Goal: Navigation & Orientation: Find specific page/section

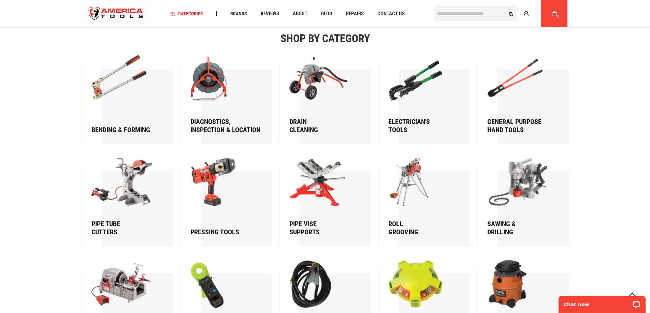
scroll to position [921, 0]
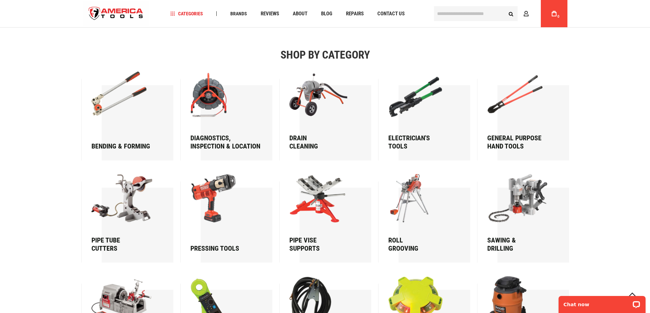
click at [127, 201] on img at bounding box center [123, 198] width 65 height 48
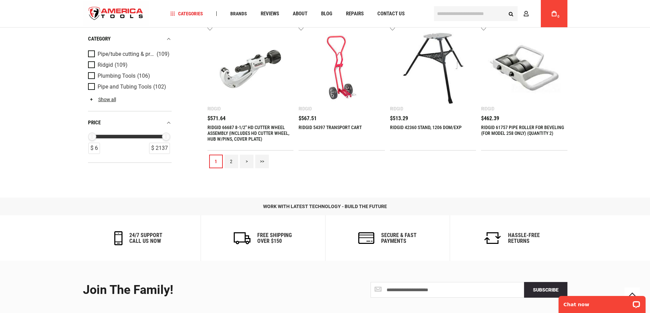
scroll to position [716, 0]
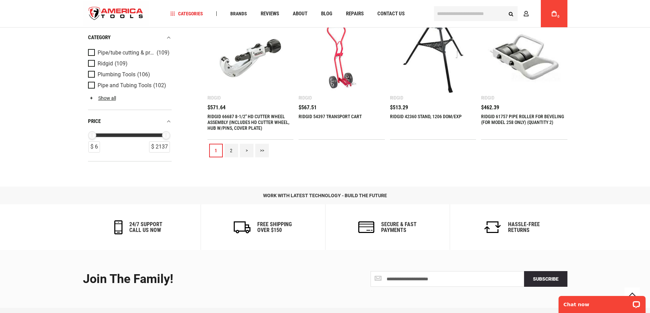
click at [232, 150] on link "2" at bounding box center [231, 151] width 14 height 14
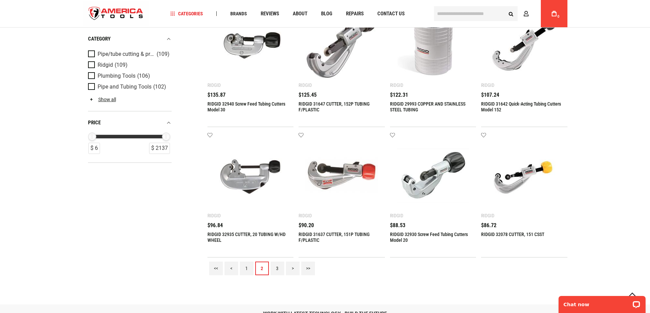
scroll to position [614, 0]
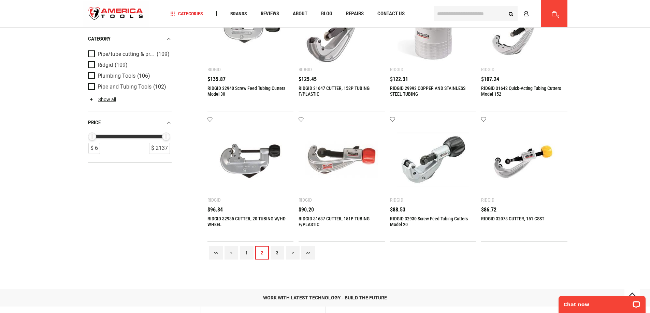
click at [276, 255] on link "3" at bounding box center [277, 253] width 14 height 14
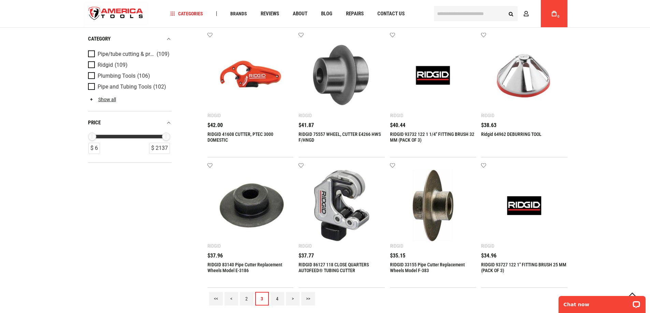
scroll to position [580, 0]
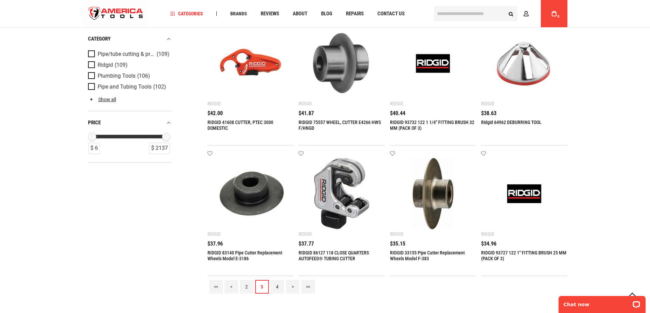
click at [277, 289] on link "4" at bounding box center [277, 287] width 14 height 14
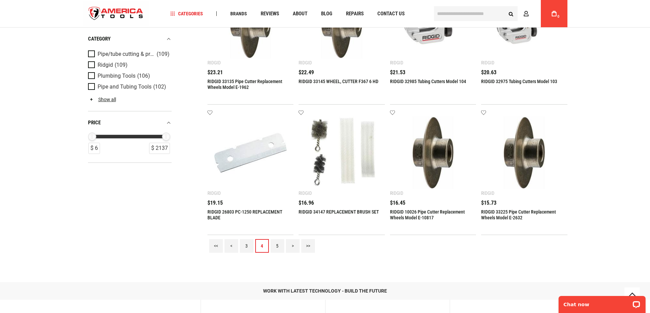
scroll to position [682, 0]
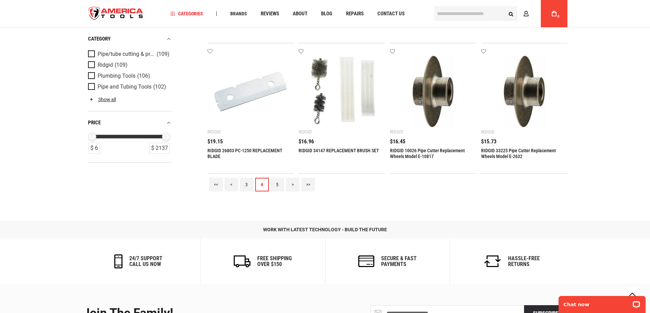
click at [277, 184] on link "5" at bounding box center [277, 185] width 14 height 14
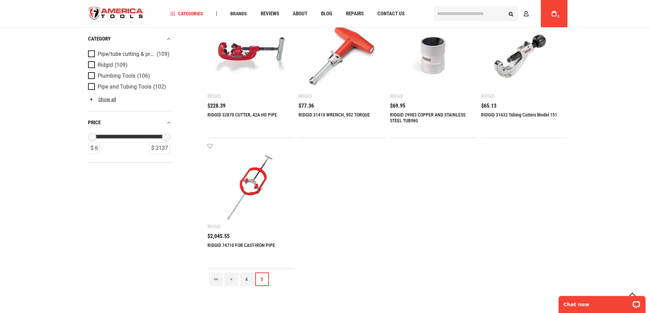
scroll to position [341, 0]
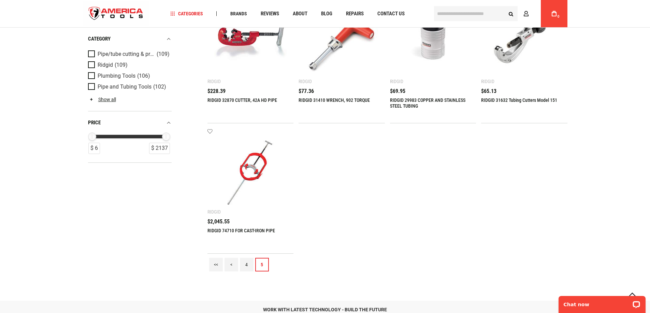
click at [217, 265] on link "<<" at bounding box center [216, 265] width 14 height 14
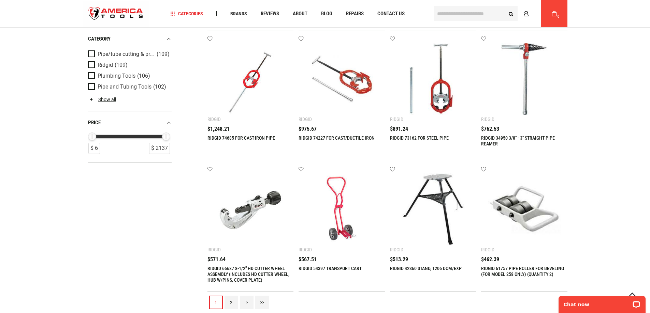
scroll to position [682, 0]
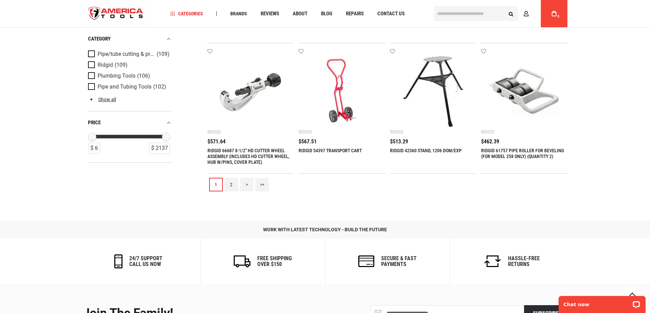
click at [233, 183] on link "2" at bounding box center [231, 185] width 14 height 14
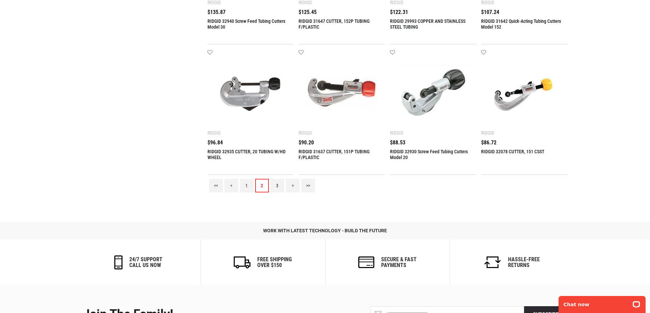
scroll to position [0, 0]
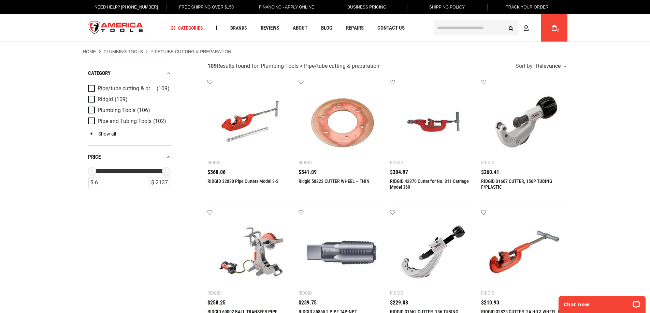
click at [265, 249] on img at bounding box center [250, 253] width 73 height 73
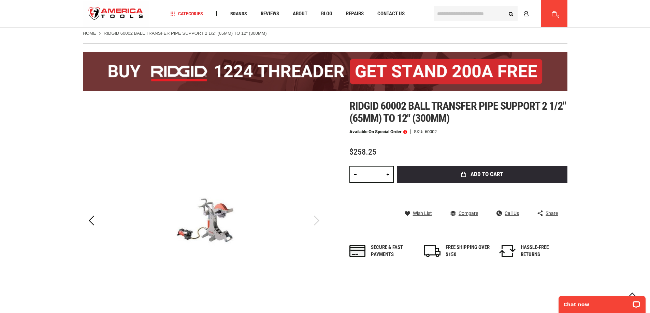
scroll to position [68, 0]
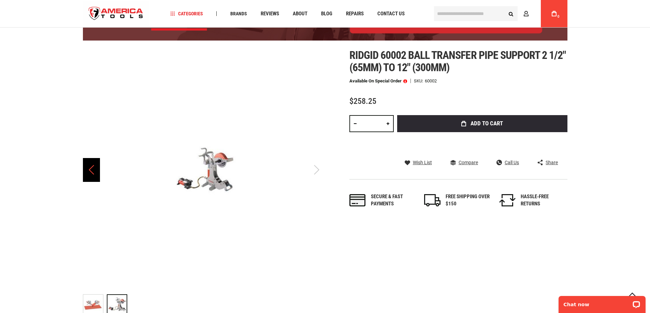
click at [89, 174] on div "Previous" at bounding box center [91, 170] width 17 height 24
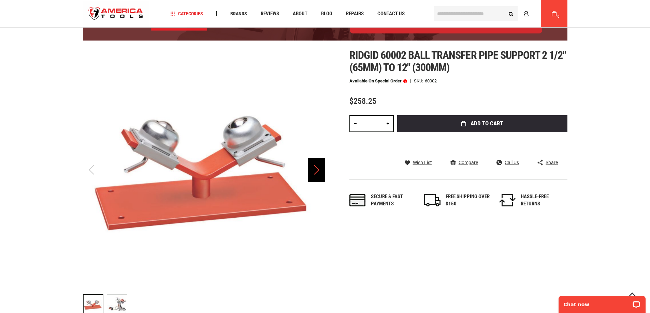
click at [316, 172] on div "Next" at bounding box center [316, 170] width 17 height 24
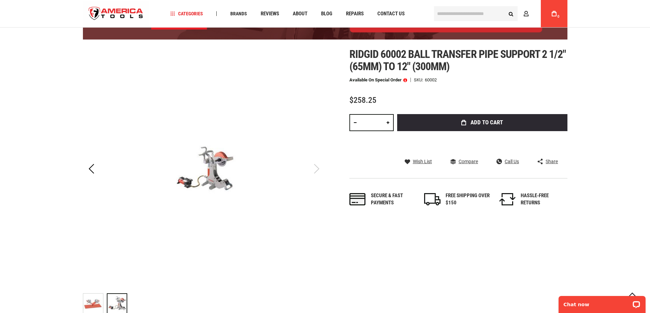
scroll to position [0, 0]
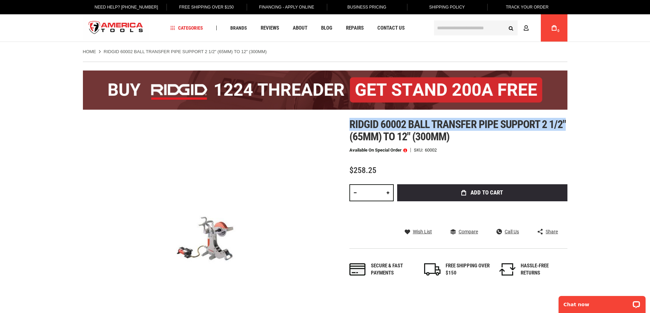
drag, startPoint x: 350, startPoint y: 123, endPoint x: 365, endPoint y: 139, distance: 22.5
click at [365, 139] on span "Ridgid 60002 ball transfer pipe support 2 1/2" (65mm) to 12" (300mm)" at bounding box center [457, 130] width 217 height 25
copy span "Ridgid 60002 ball transfer pipe support 2 1/2""
